Goal: Task Accomplishment & Management: Complete application form

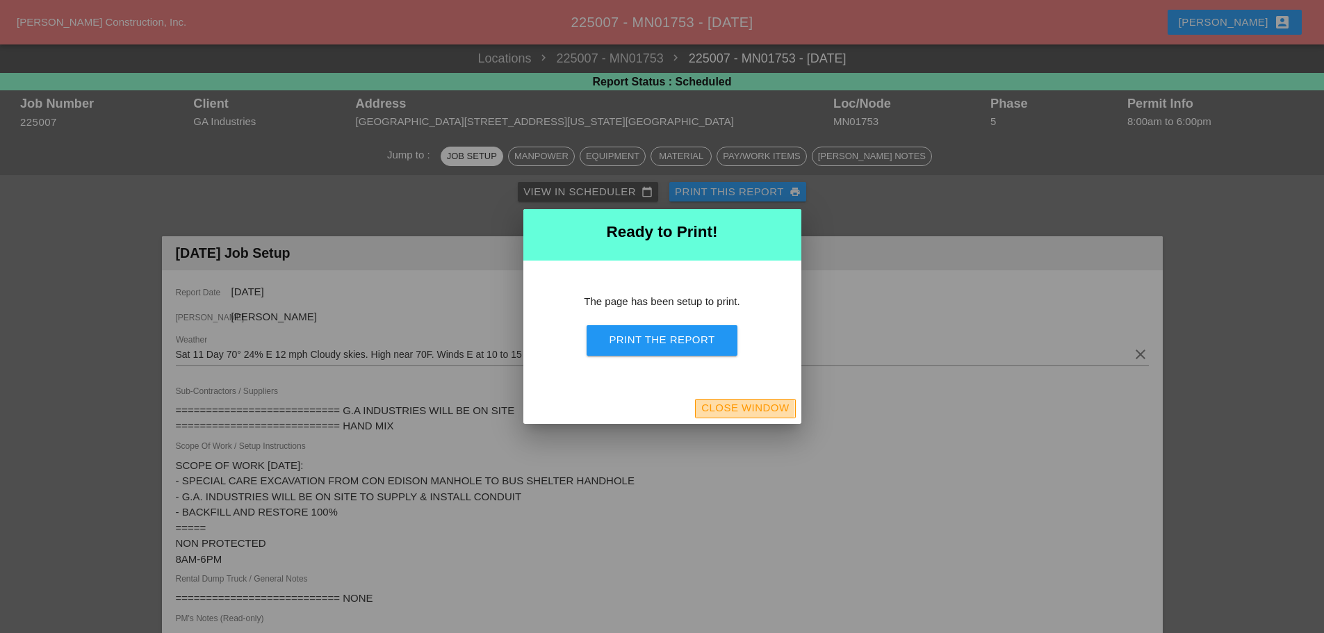
click at [775, 410] on div "Close Window" at bounding box center [745, 408] width 88 height 16
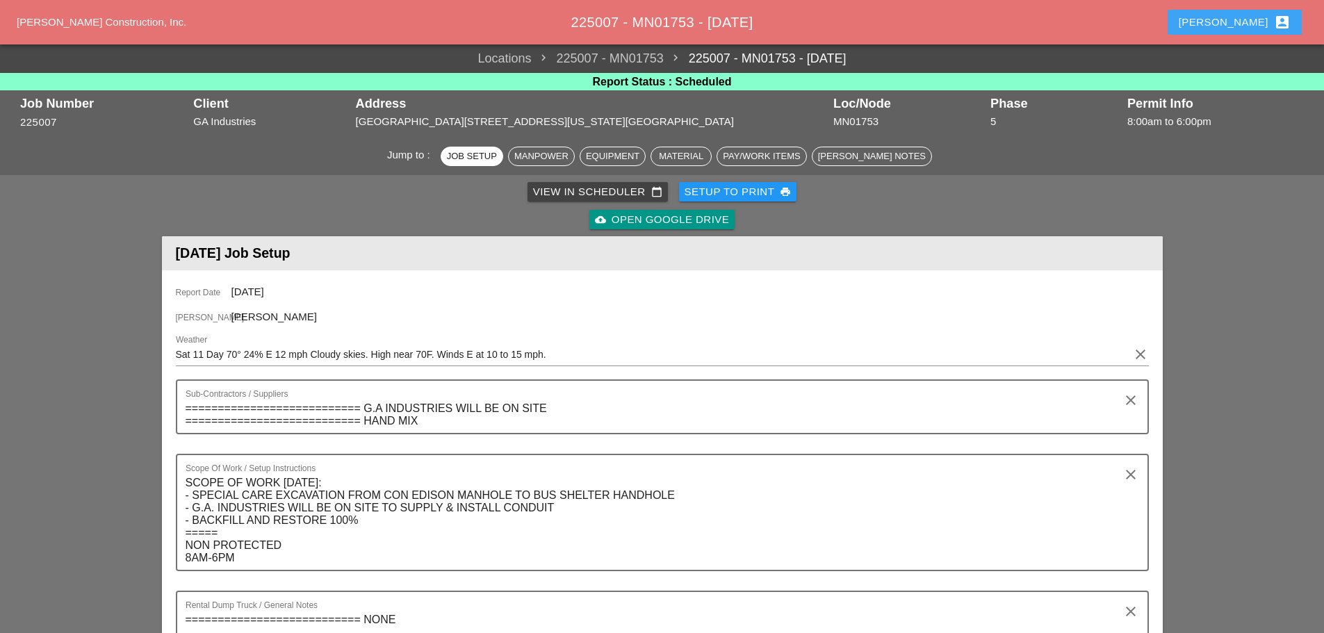
click at [1245, 28] on div "[PERSON_NAME] account_box" at bounding box center [1235, 22] width 112 height 17
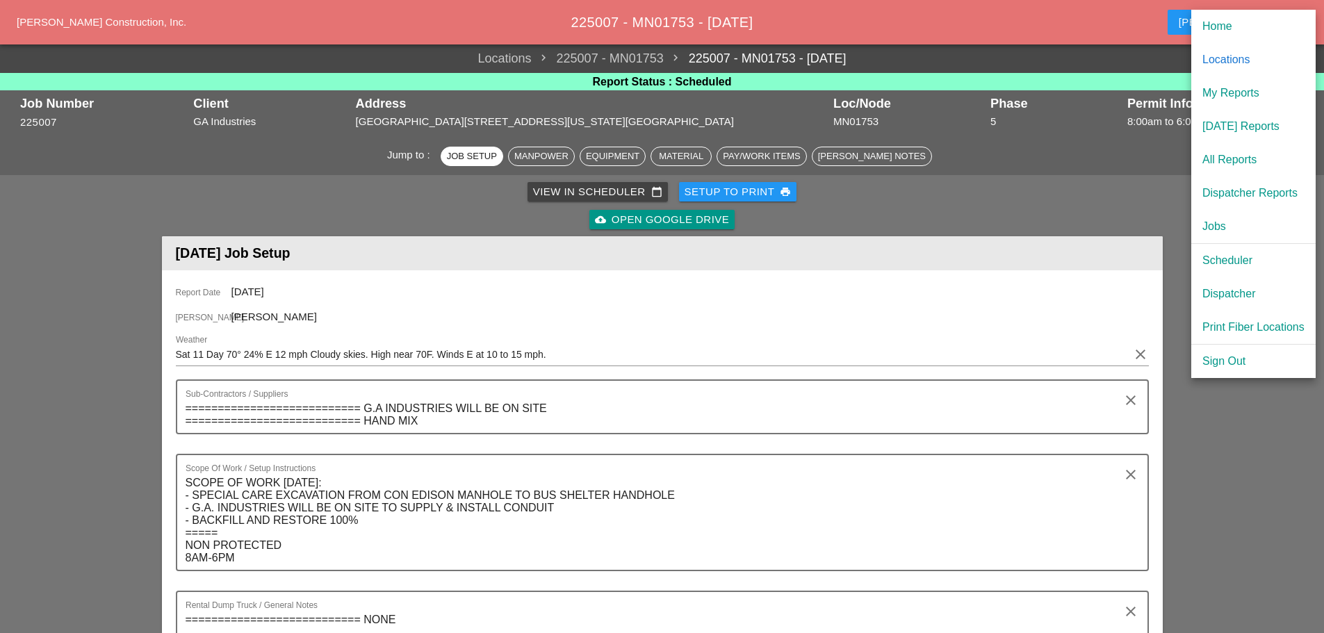
click at [1235, 292] on div "Dispatcher" at bounding box center [1253, 294] width 102 height 17
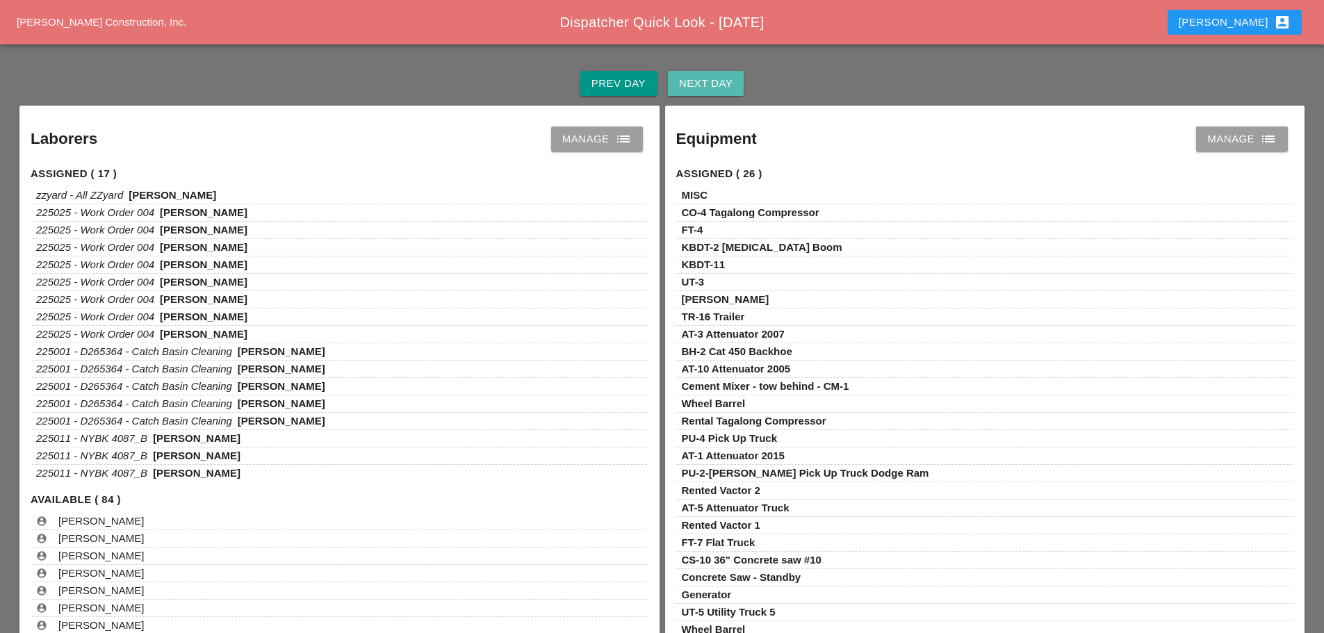
click at [715, 76] on div "Next Day" at bounding box center [706, 84] width 54 height 16
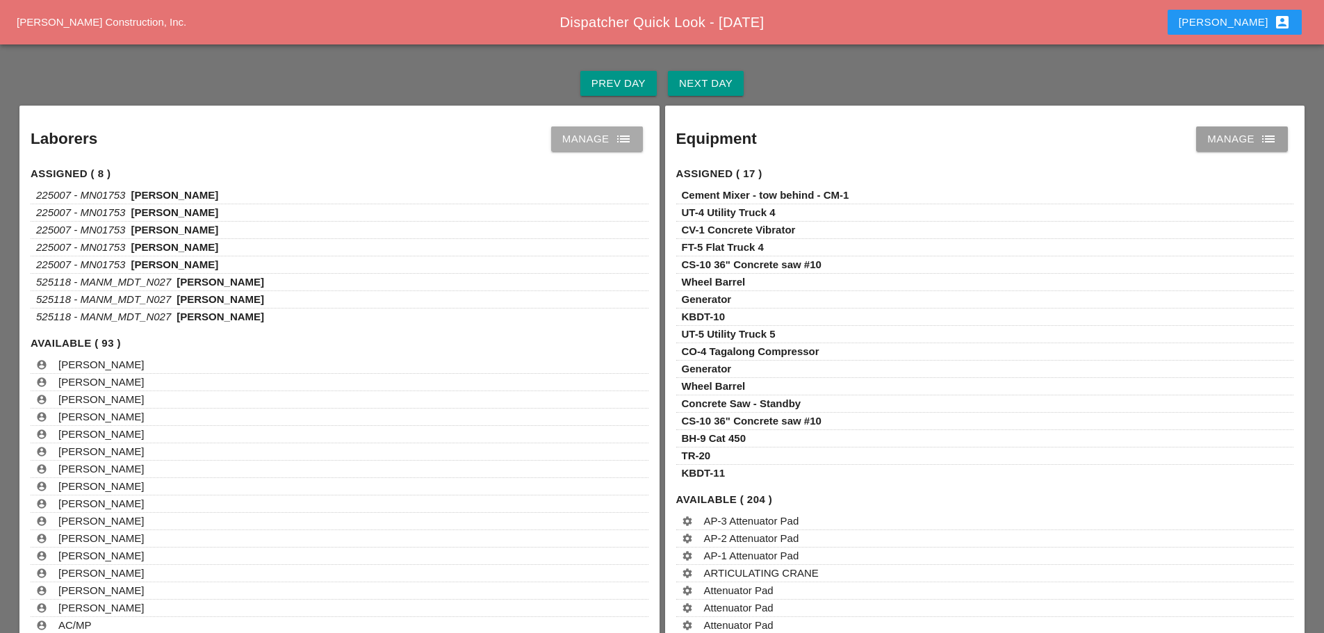
click at [619, 140] on icon "list" at bounding box center [623, 139] width 17 height 17
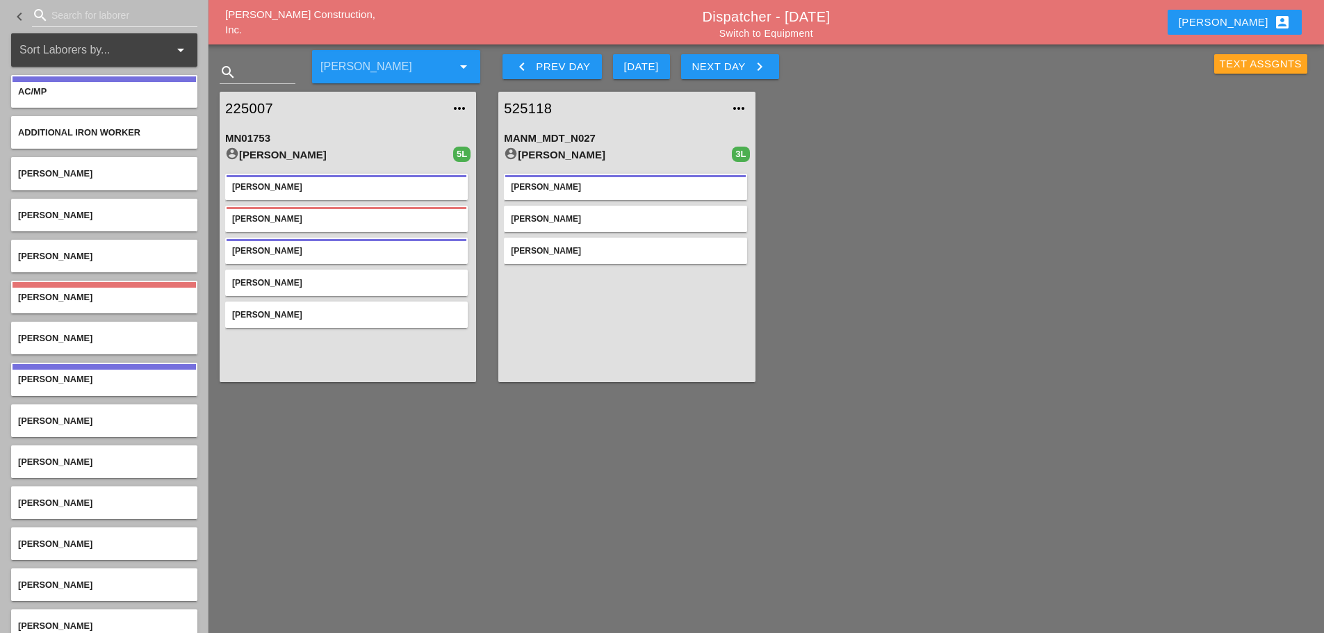
click at [1236, 64] on div "Text Assgnts" at bounding box center [1261, 64] width 83 height 16
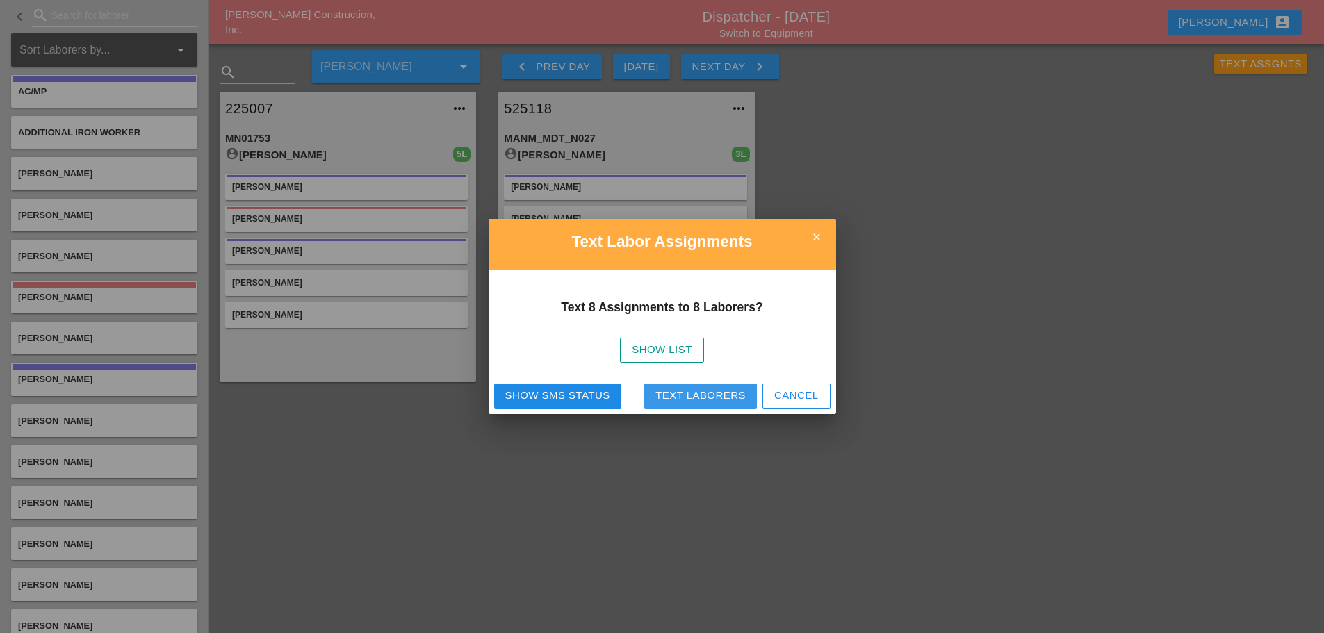
click at [728, 394] on div "Text Laborers" at bounding box center [700, 396] width 90 height 16
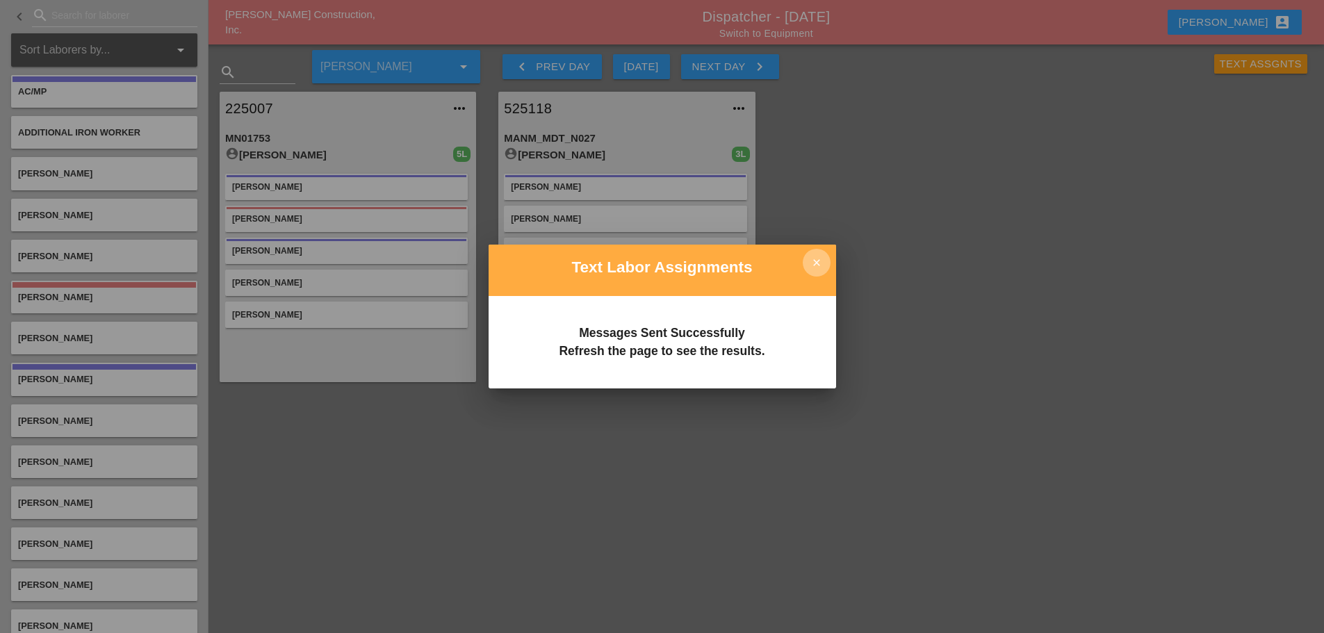
click at [817, 265] on icon "close" at bounding box center [817, 263] width 28 height 28
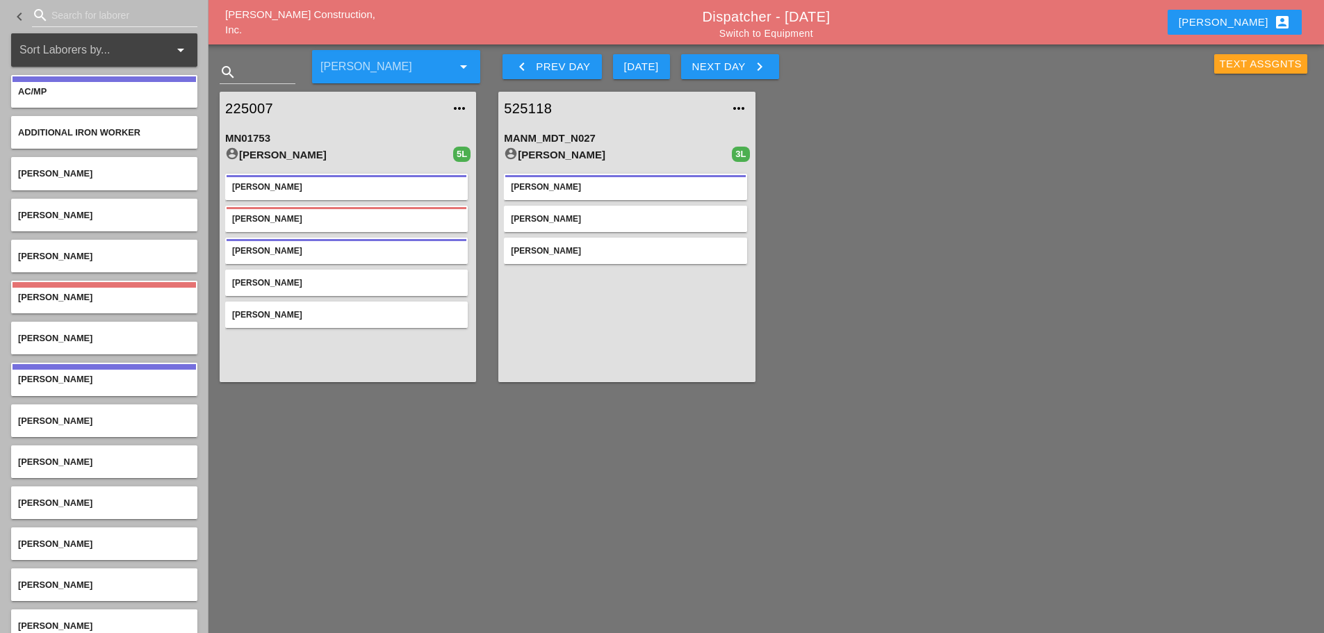
click at [1249, 67] on div "Text Assgnts" at bounding box center [1261, 64] width 83 height 16
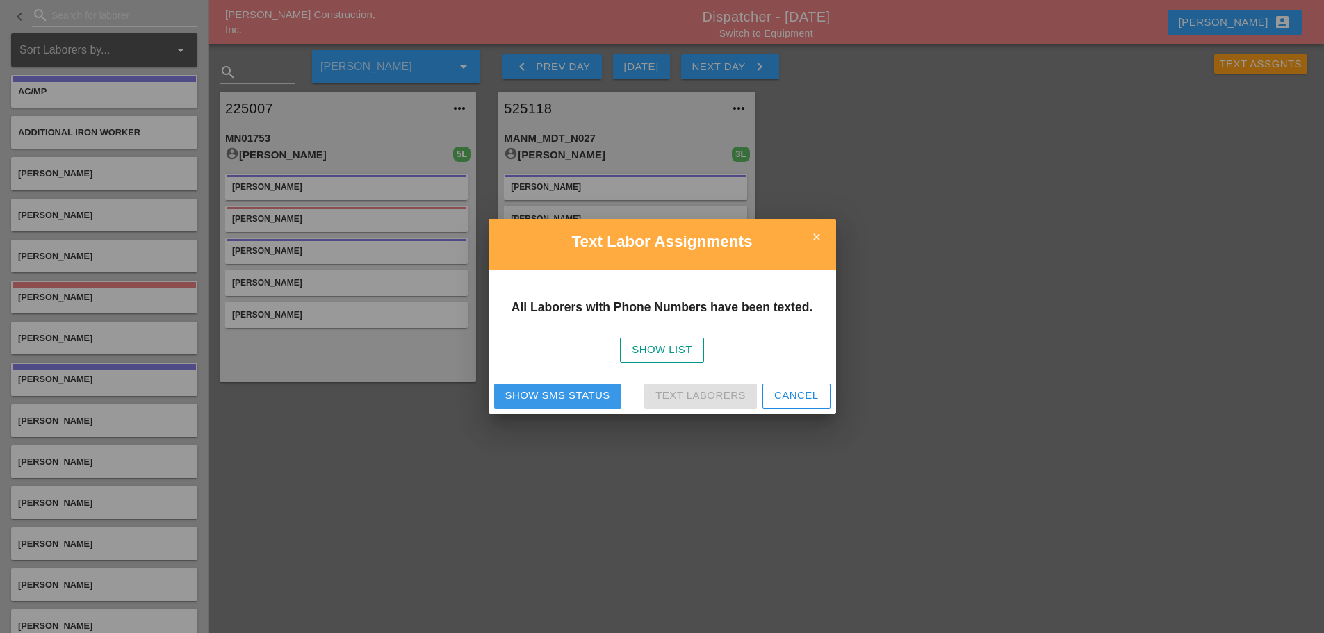
click at [539, 387] on button "Show SMS Status" at bounding box center [557, 396] width 127 height 25
click at [813, 241] on icon "close" at bounding box center [817, 237] width 28 height 28
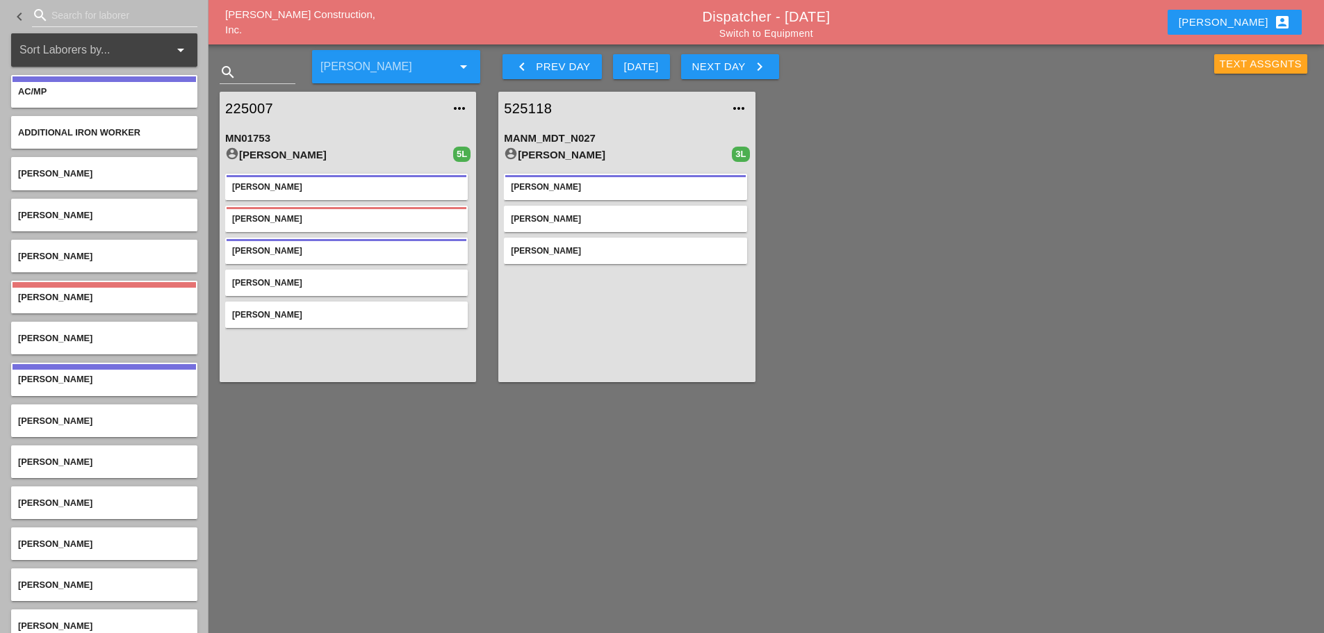
click at [1245, 64] on div "Text Assgnts" at bounding box center [1261, 64] width 83 height 16
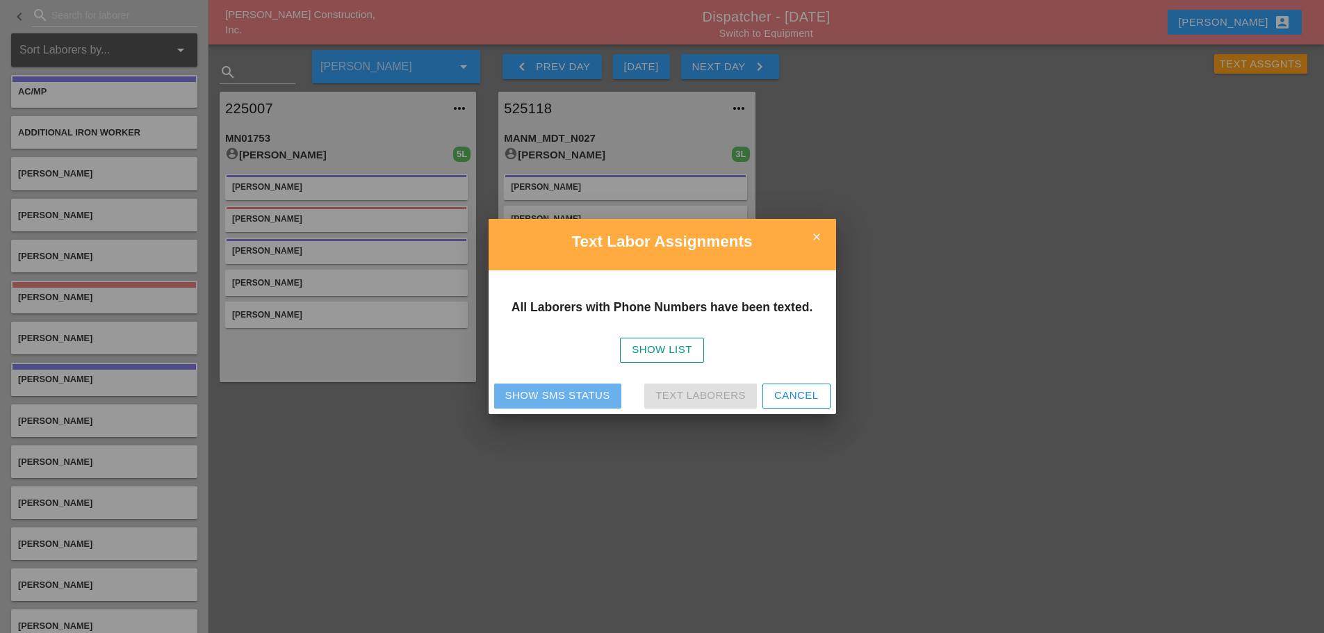
click at [571, 398] on div "Show SMS Status" at bounding box center [557, 396] width 105 height 16
click at [824, 234] on icon "close" at bounding box center [817, 237] width 28 height 28
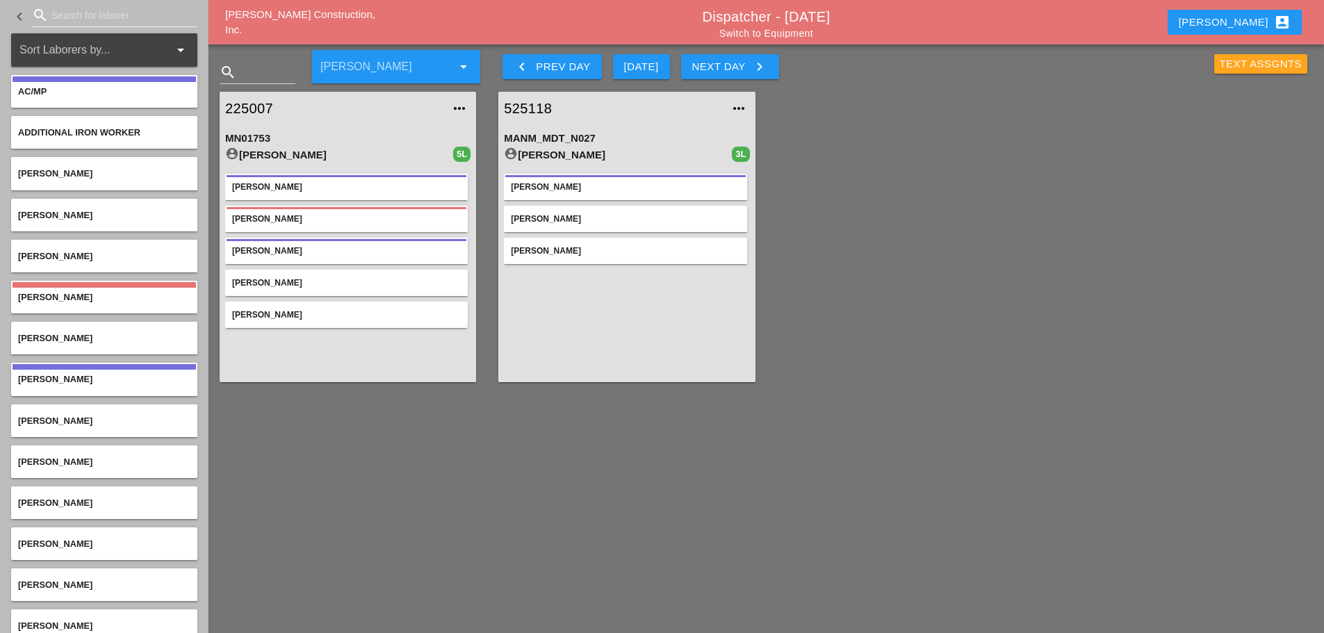
click at [1220, 66] on div "Text Assgnts" at bounding box center [1261, 64] width 83 height 16
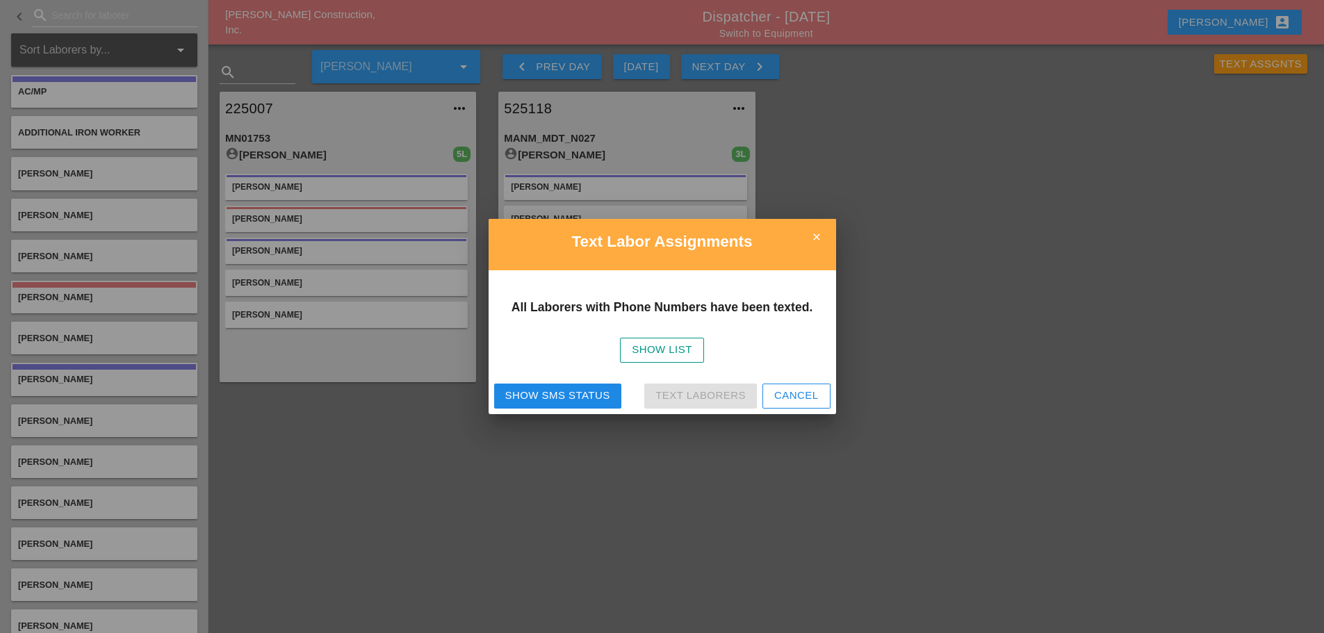
click at [842, 117] on div at bounding box center [662, 316] width 1324 height 633
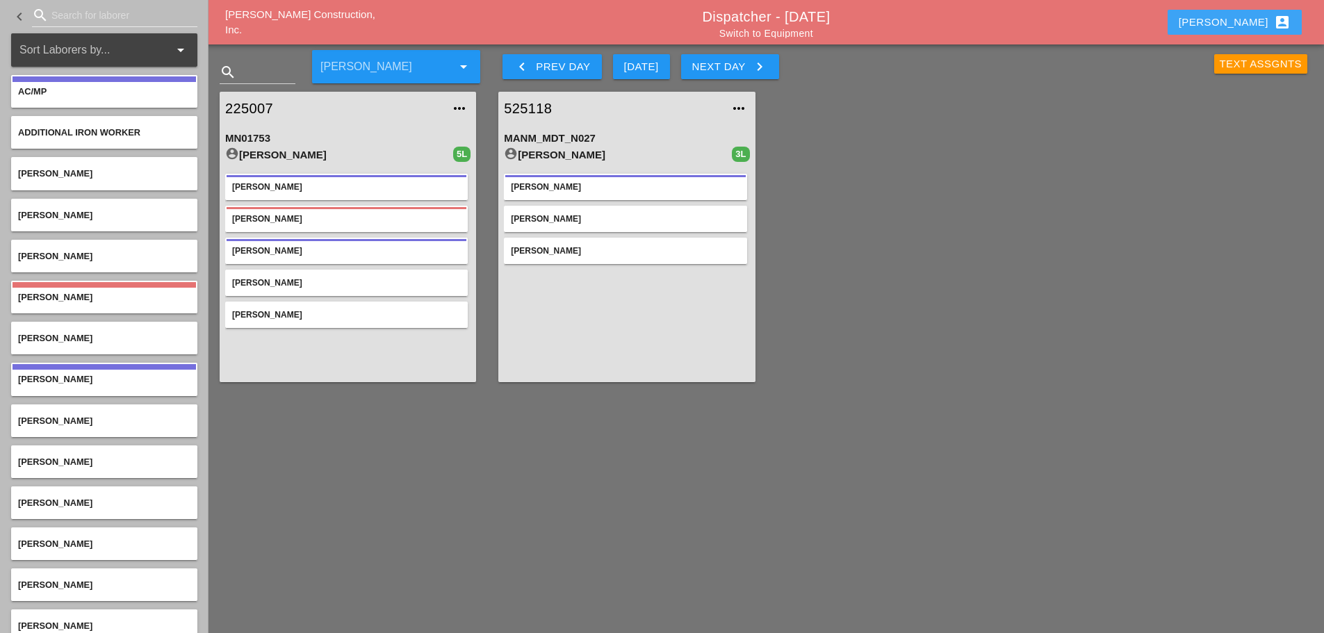
click at [1248, 28] on div "Enrico account_box" at bounding box center [1235, 22] width 112 height 17
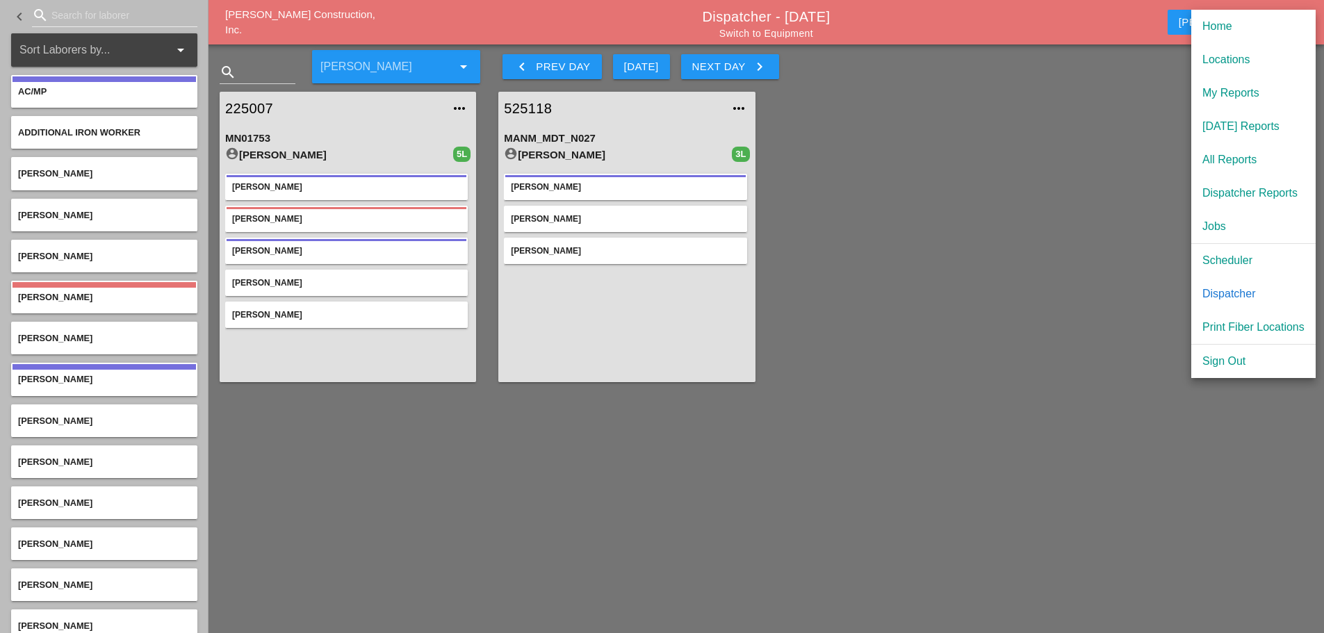
click at [1212, 92] on div "My Reports" at bounding box center [1253, 93] width 102 height 17
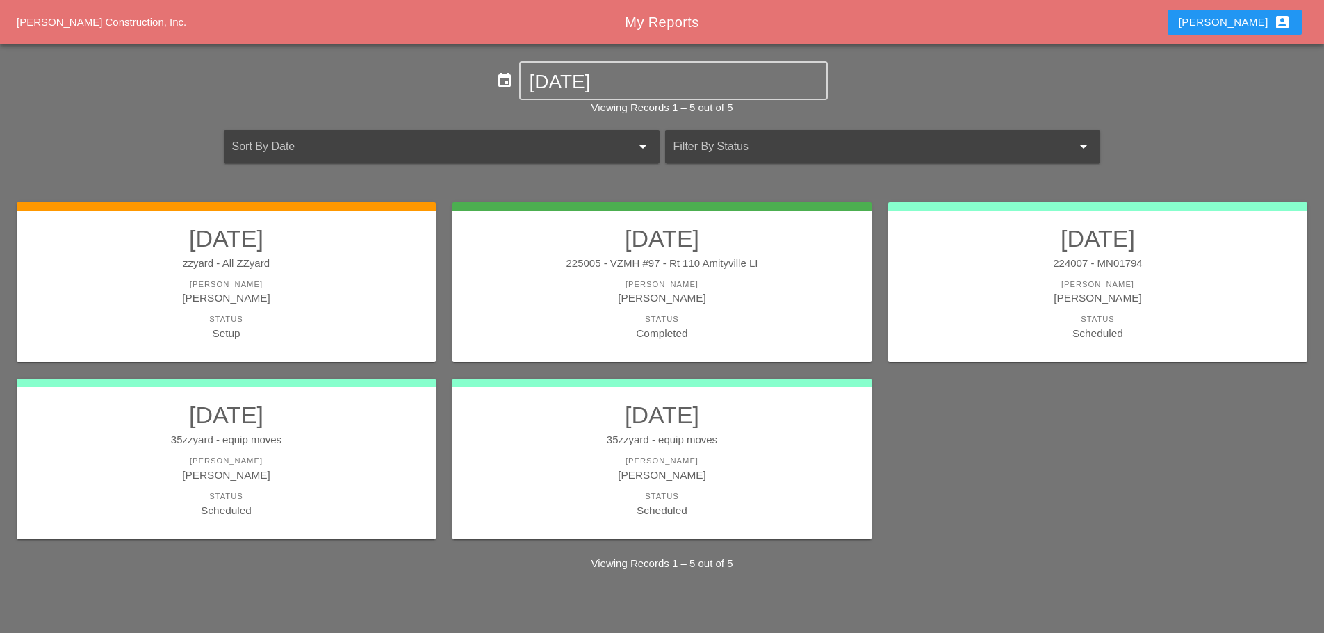
click at [368, 295] on div "Enrico Mareschi" at bounding box center [226, 298] width 391 height 16
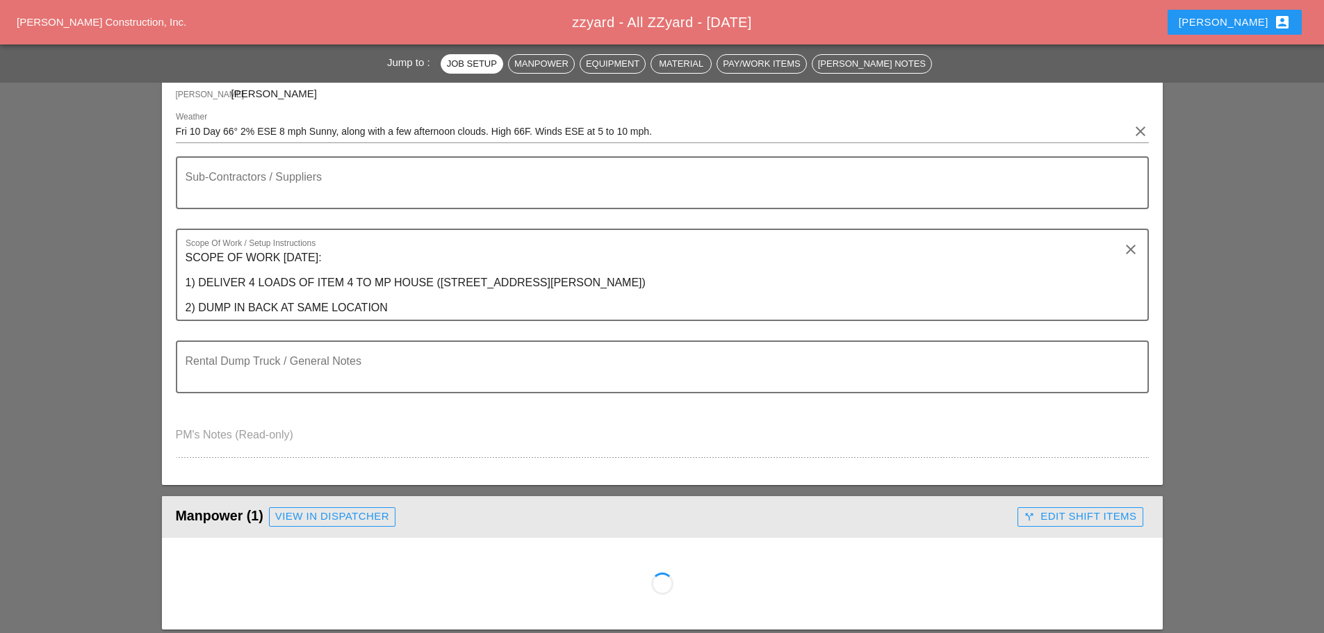
scroll to position [347, 0]
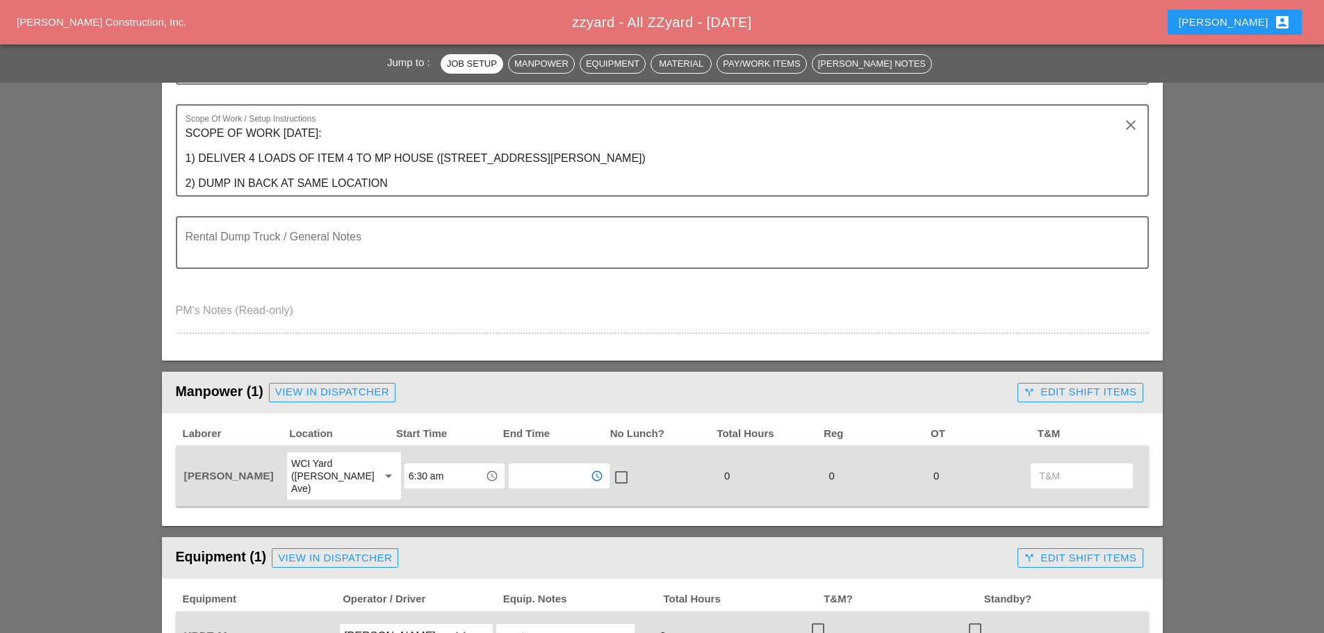
click at [523, 471] on input "text" at bounding box center [549, 476] width 72 height 22
click at [533, 386] on div "4:00 pm" at bounding box center [548, 390] width 81 height 17
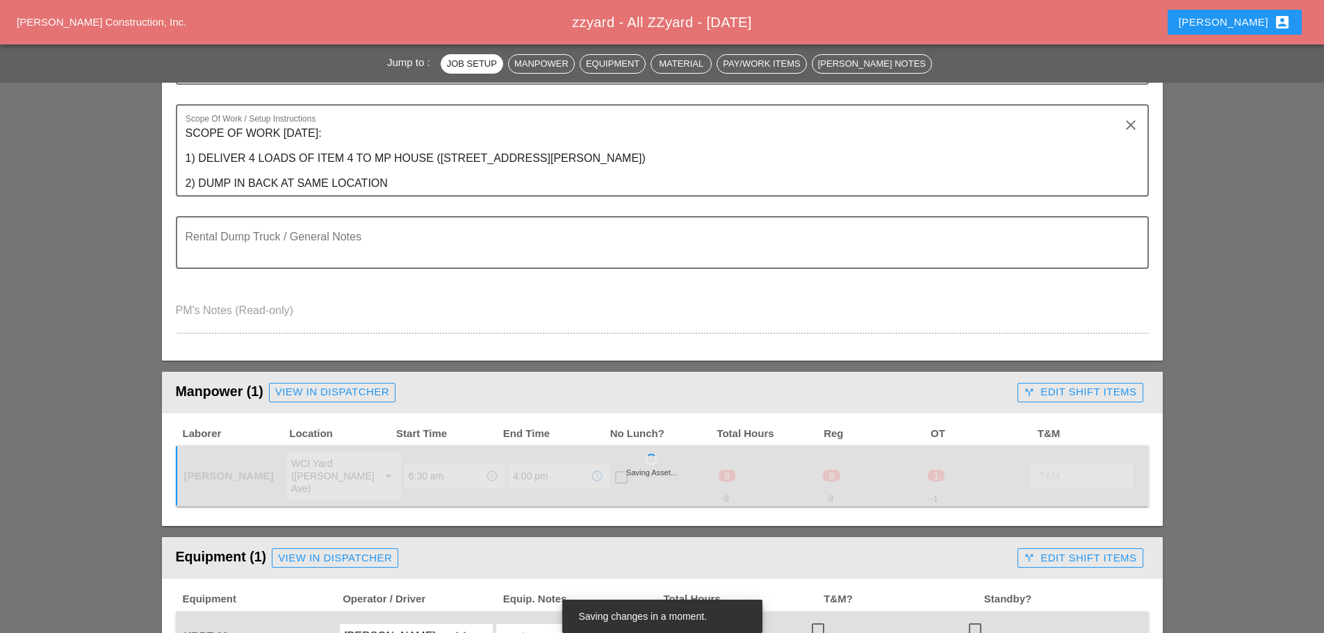
click at [551, 470] on input "4:00 pm" at bounding box center [549, 476] width 72 height 22
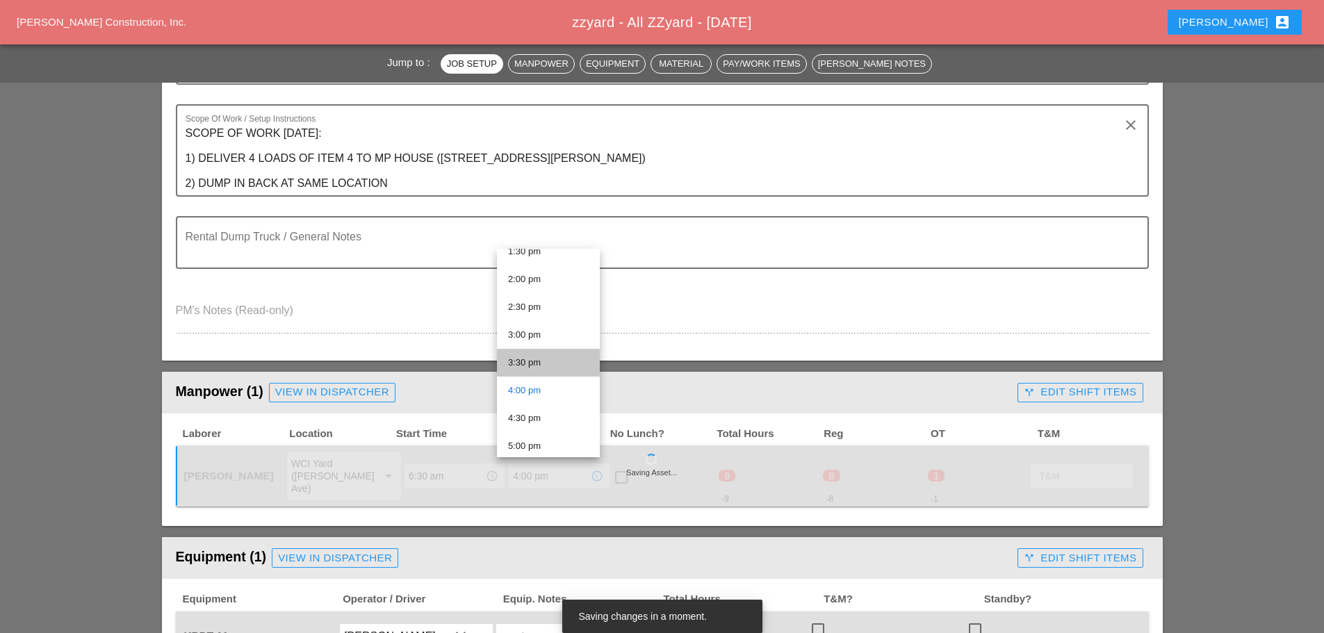
click at [541, 361] on div "3:30 pm" at bounding box center [548, 362] width 81 height 17
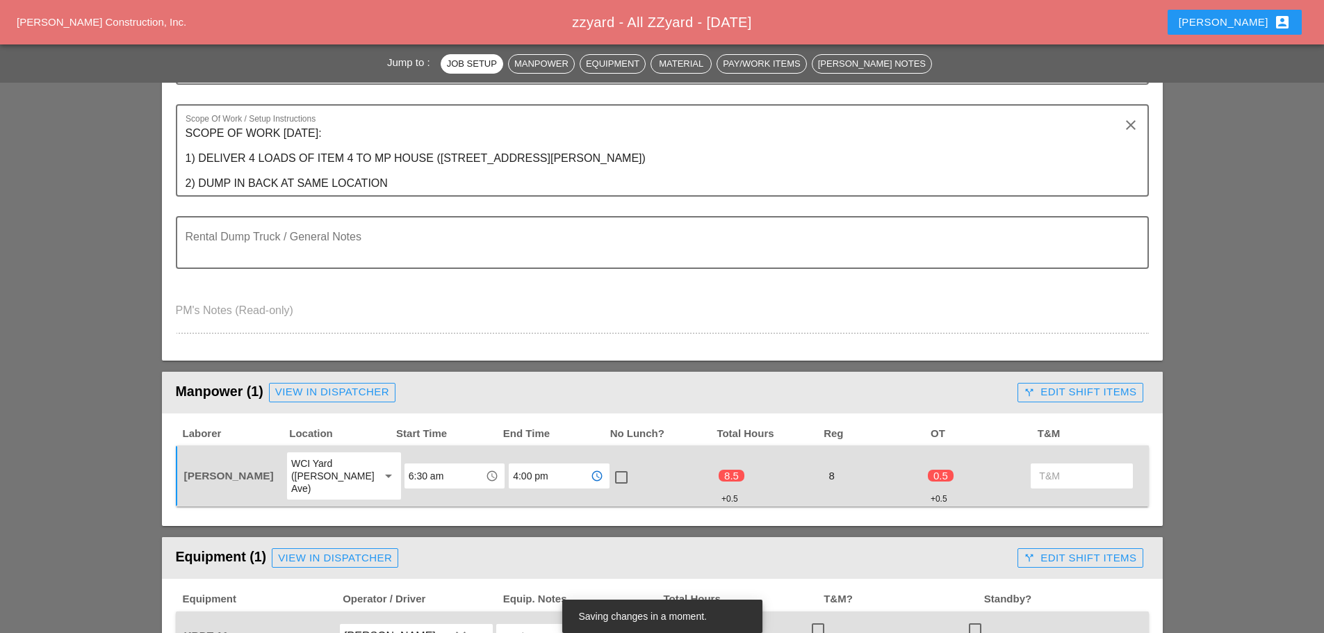
click at [558, 472] on input "4:00 pm" at bounding box center [549, 476] width 72 height 22
click at [538, 359] on div "3:30 pm" at bounding box center [548, 362] width 81 height 17
type input "3:30 pm"
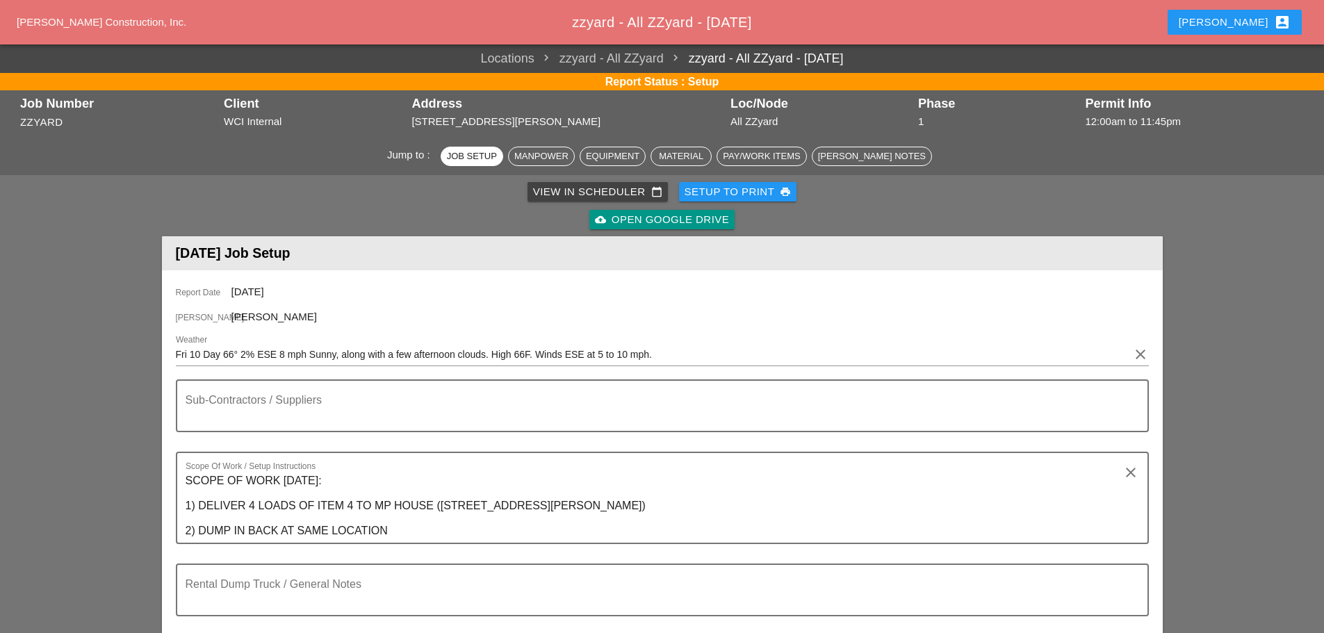
scroll to position [347, 0]
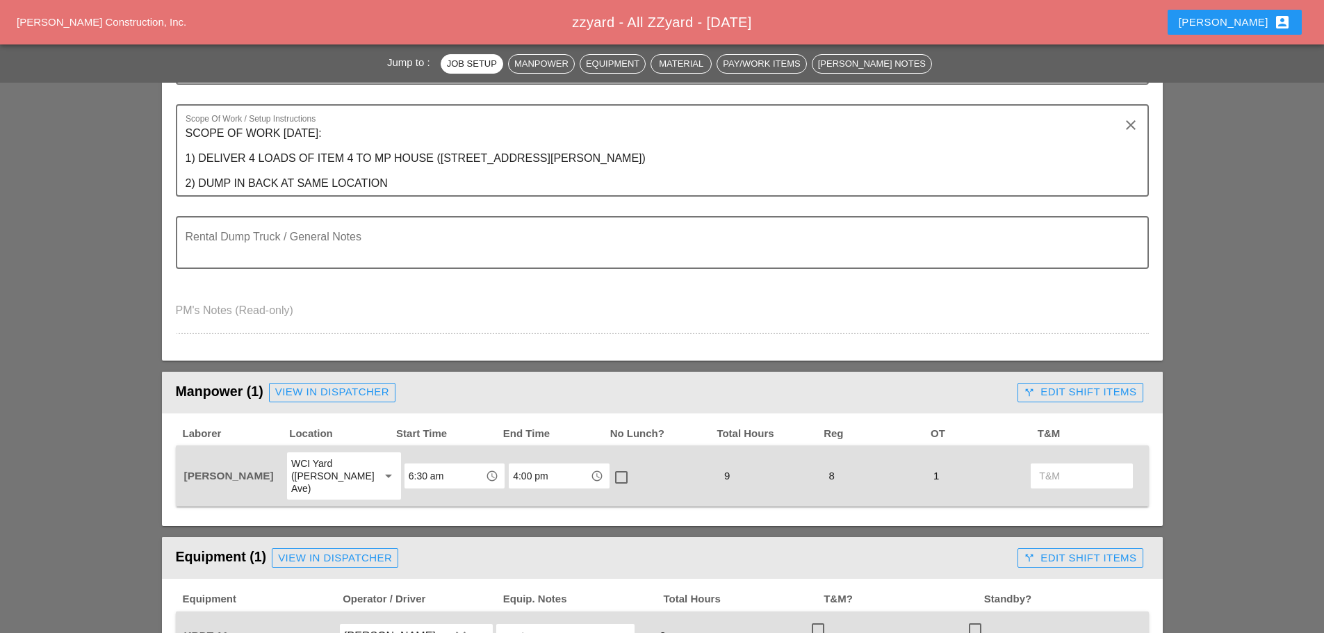
click at [554, 479] on input "4:00 pm" at bounding box center [549, 476] width 72 height 22
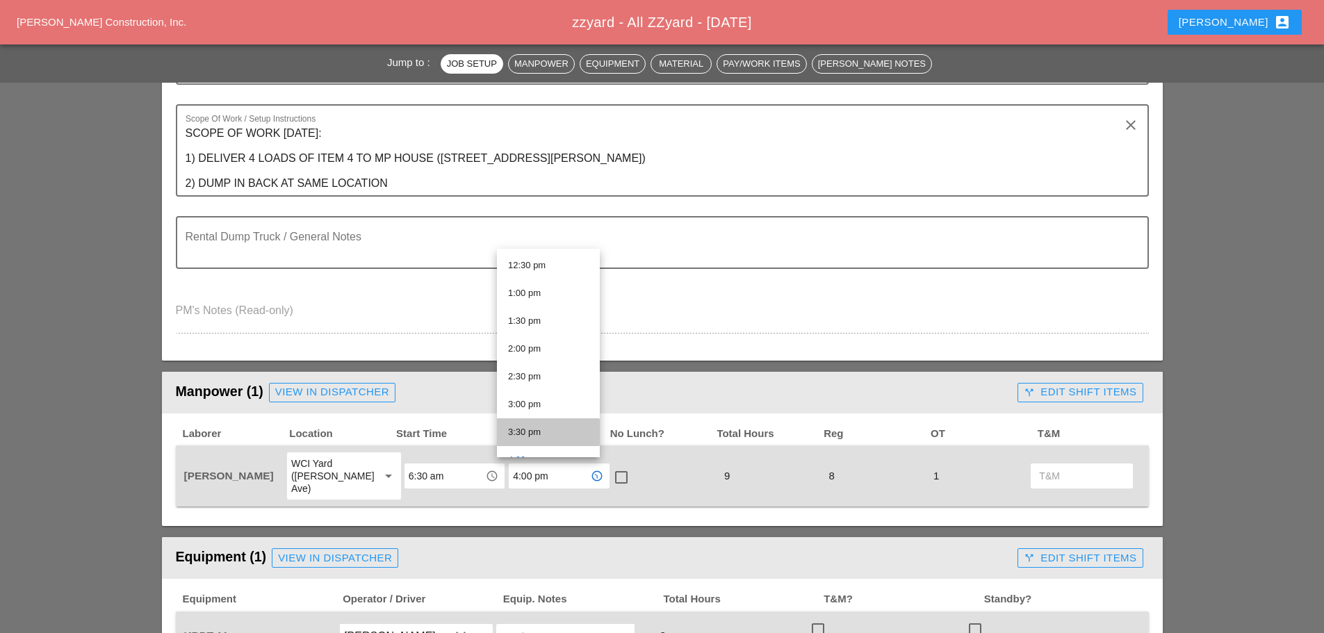
click at [533, 427] on div "3:30 pm" at bounding box center [548, 432] width 81 height 17
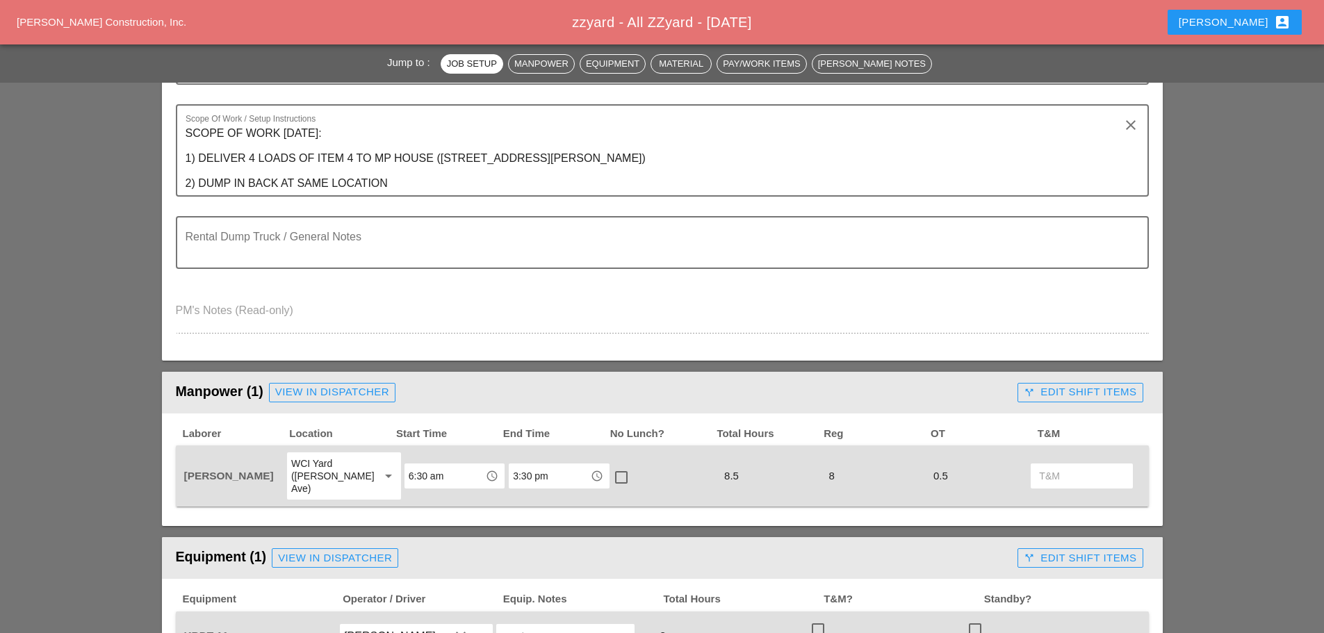
click at [553, 475] on input "3:30 pm" at bounding box center [549, 476] width 72 height 22
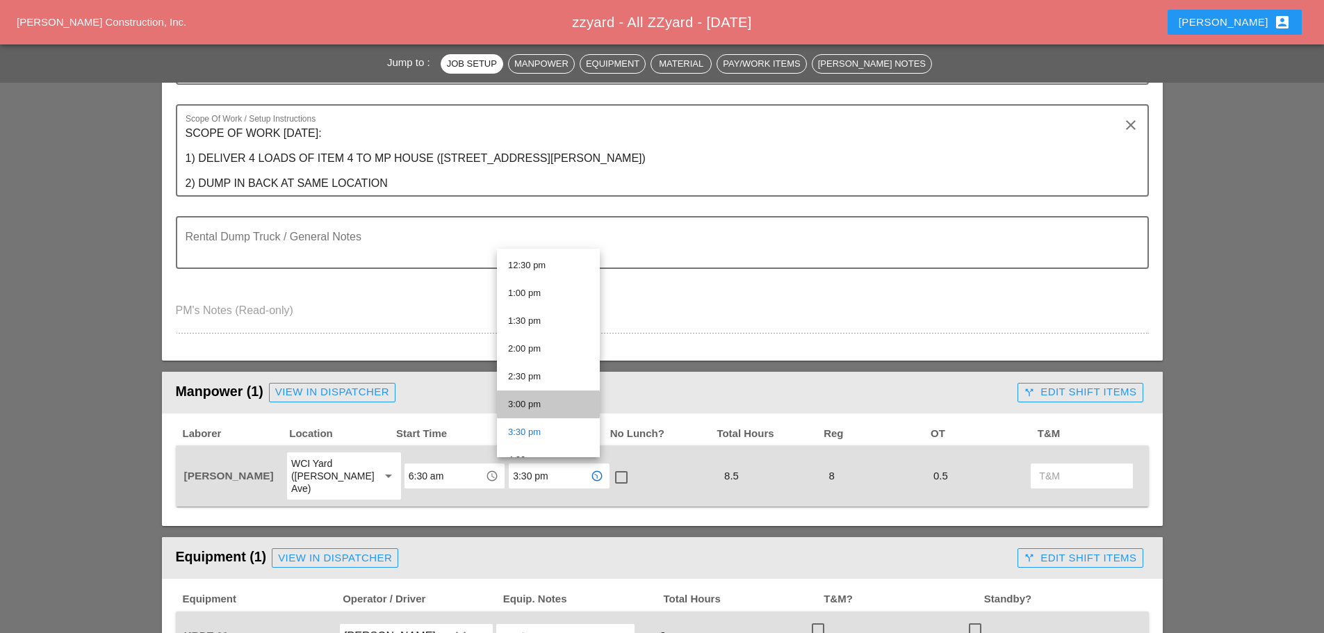
click at [533, 404] on div "3:00 pm" at bounding box center [548, 404] width 81 height 17
type input "3:00 pm"
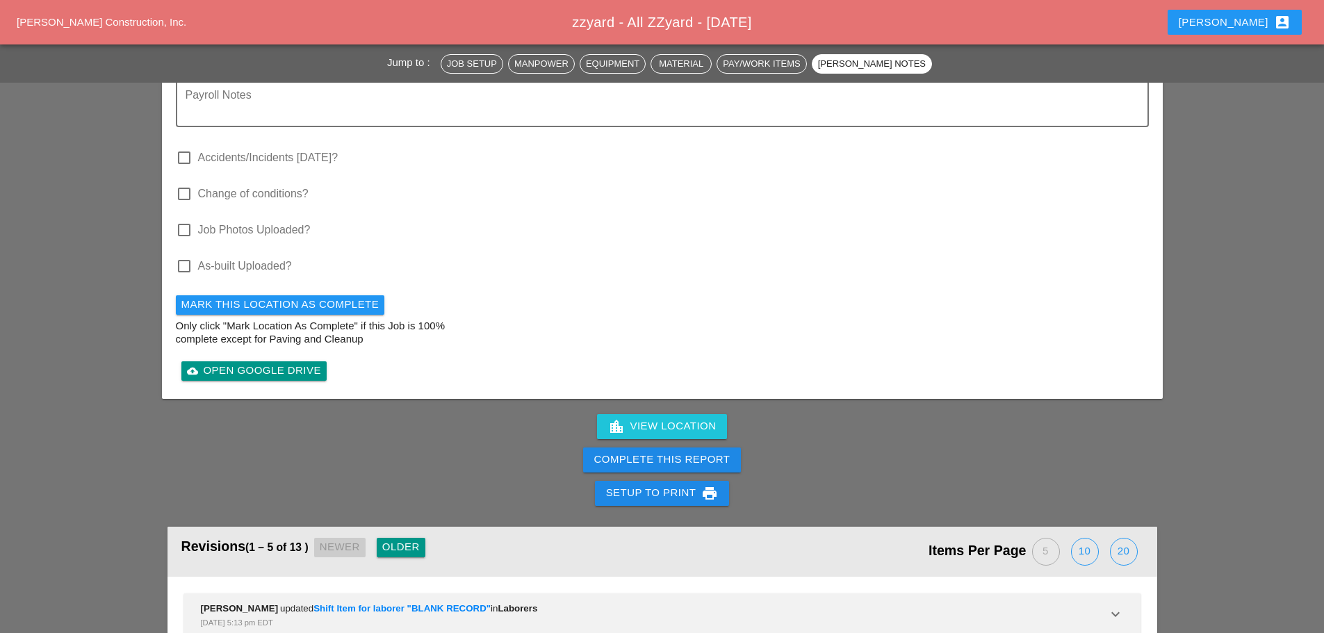
scroll to position [1668, 0]
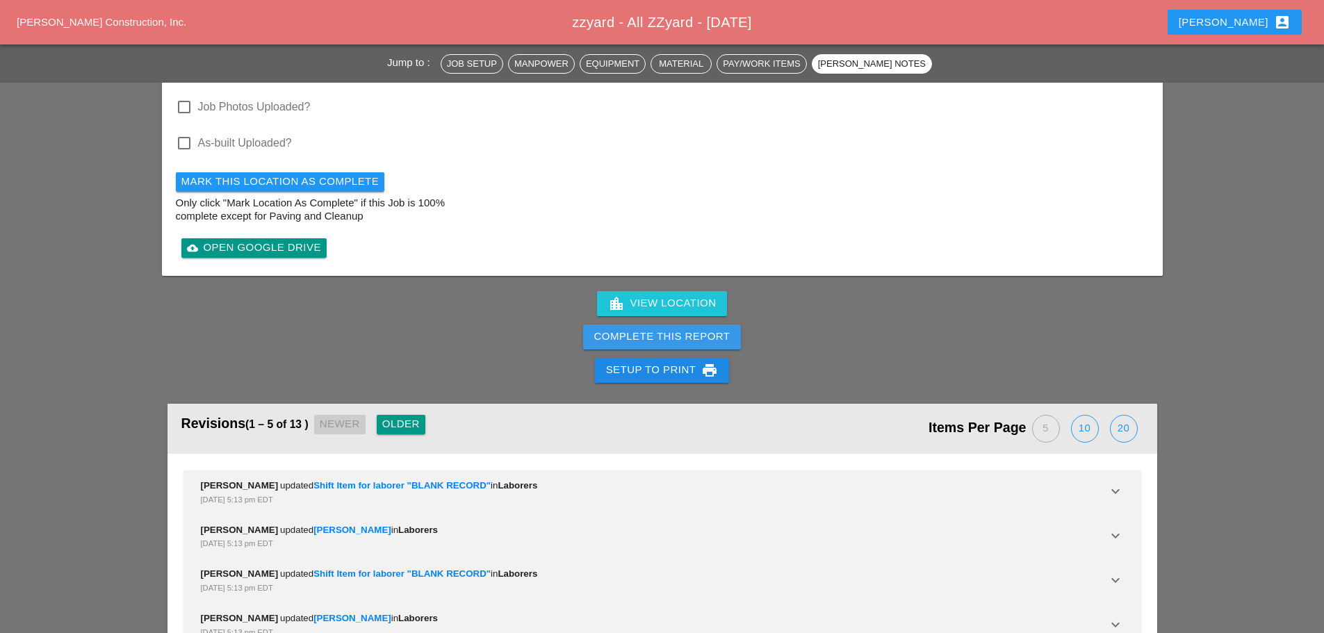
click at [669, 329] on div "Complete This Report" at bounding box center [662, 337] width 136 height 16
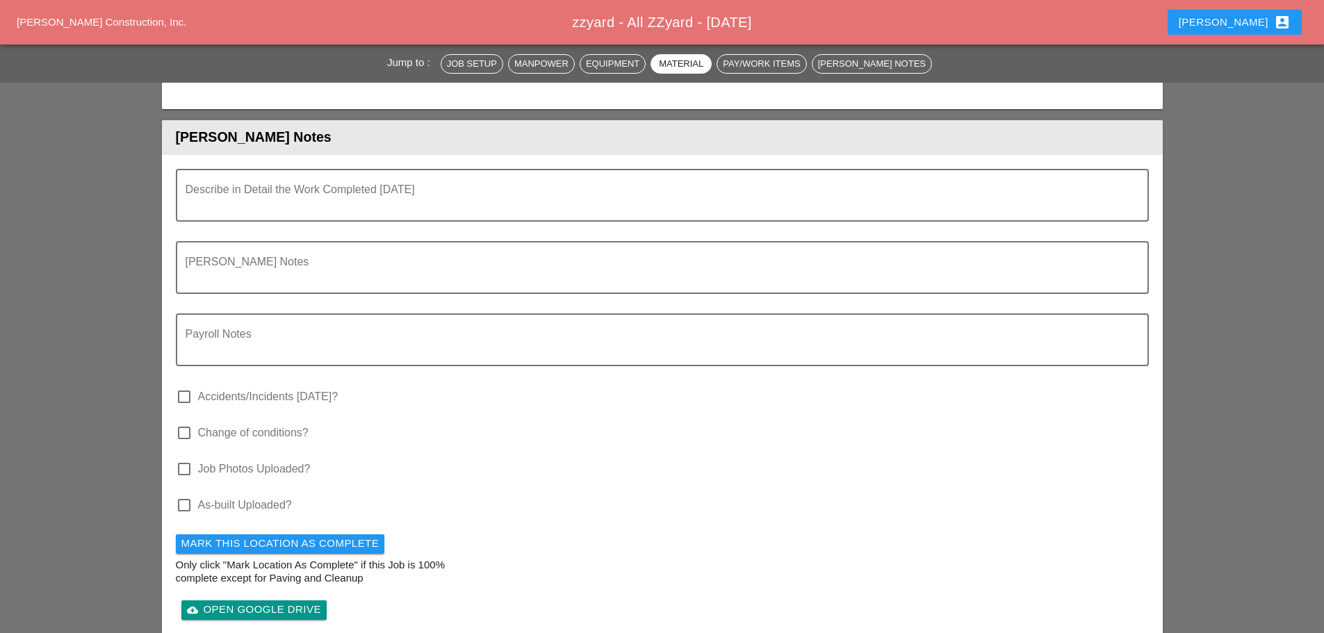
scroll to position [1459, 0]
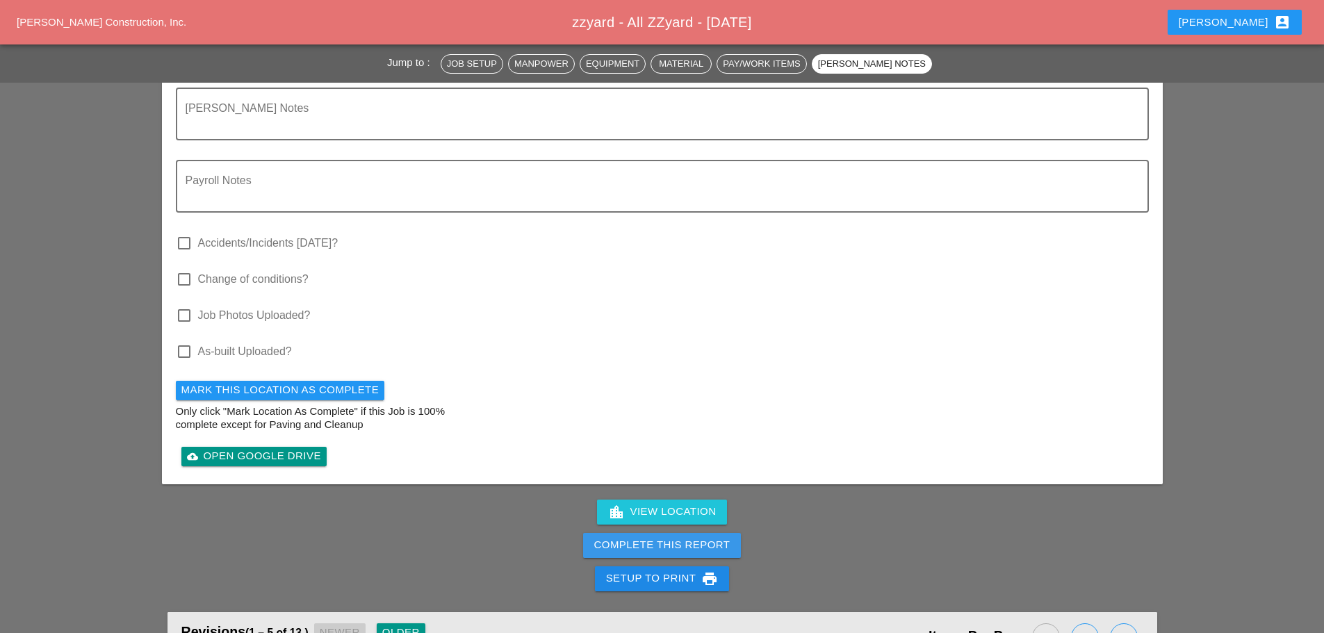
click at [711, 537] on div "Complete This Report" at bounding box center [662, 545] width 136 height 16
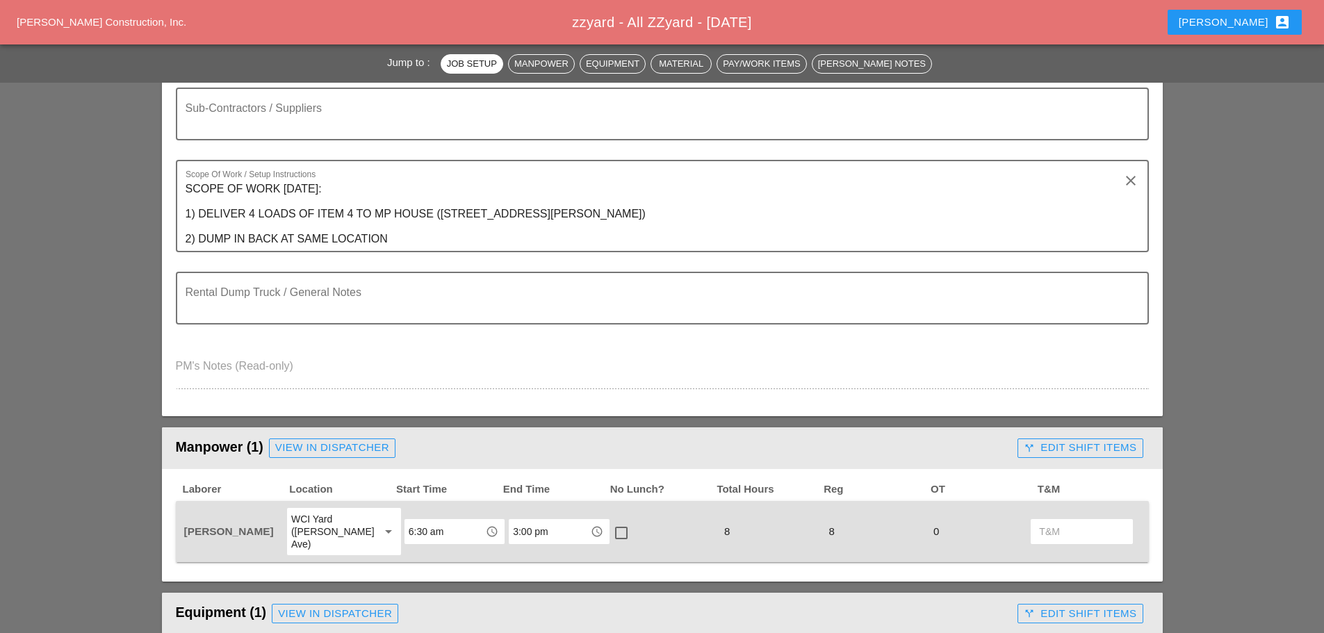
scroll to position [0, 0]
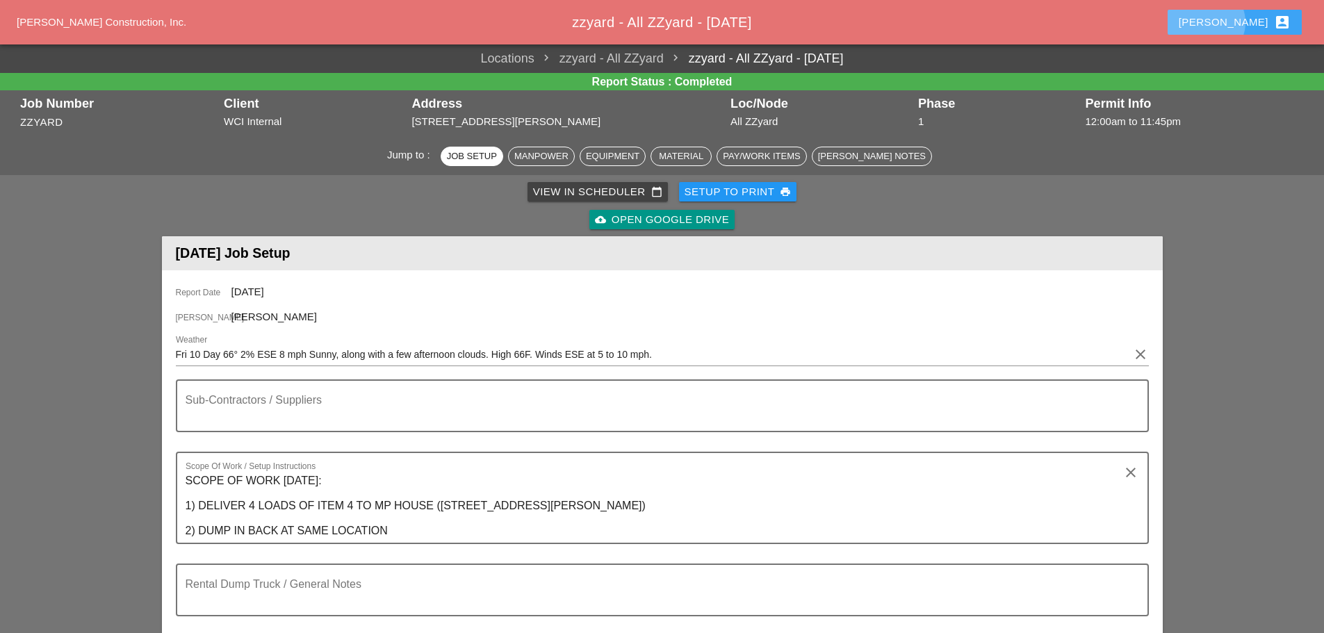
click at [1238, 25] on div "[PERSON_NAME] account_box" at bounding box center [1235, 22] width 112 height 17
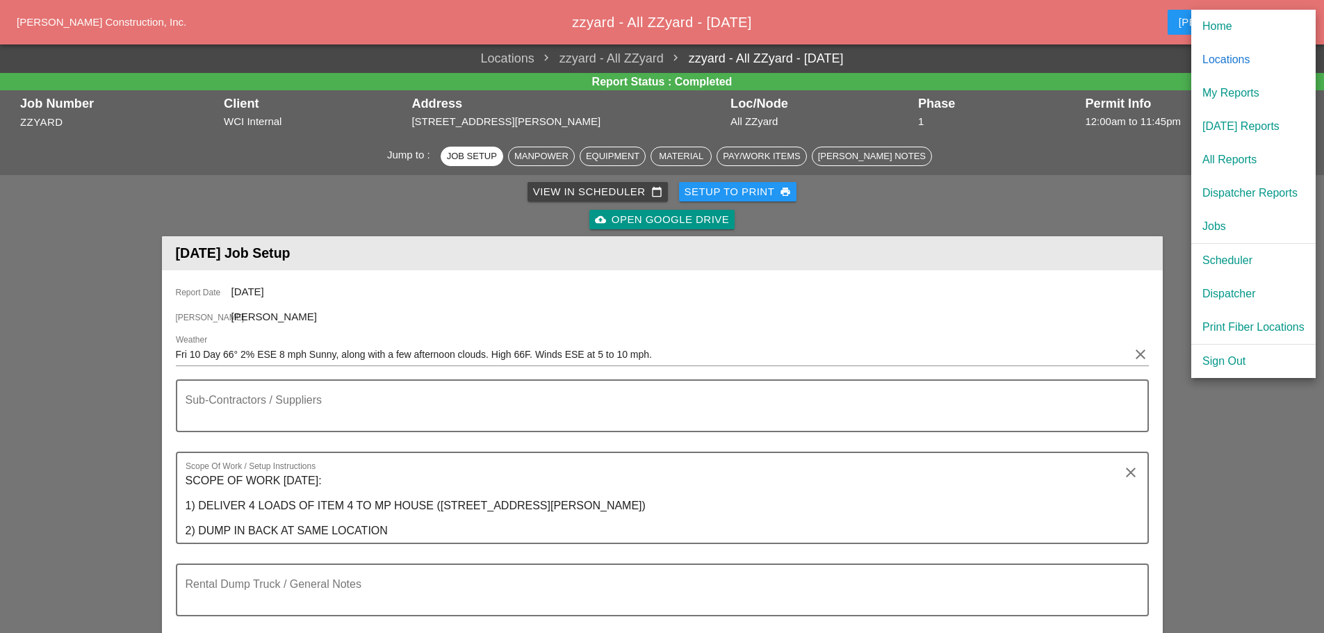
click at [1225, 261] on div "Scheduler" at bounding box center [1253, 260] width 102 height 17
